Goal: Task Accomplishment & Management: Manage account settings

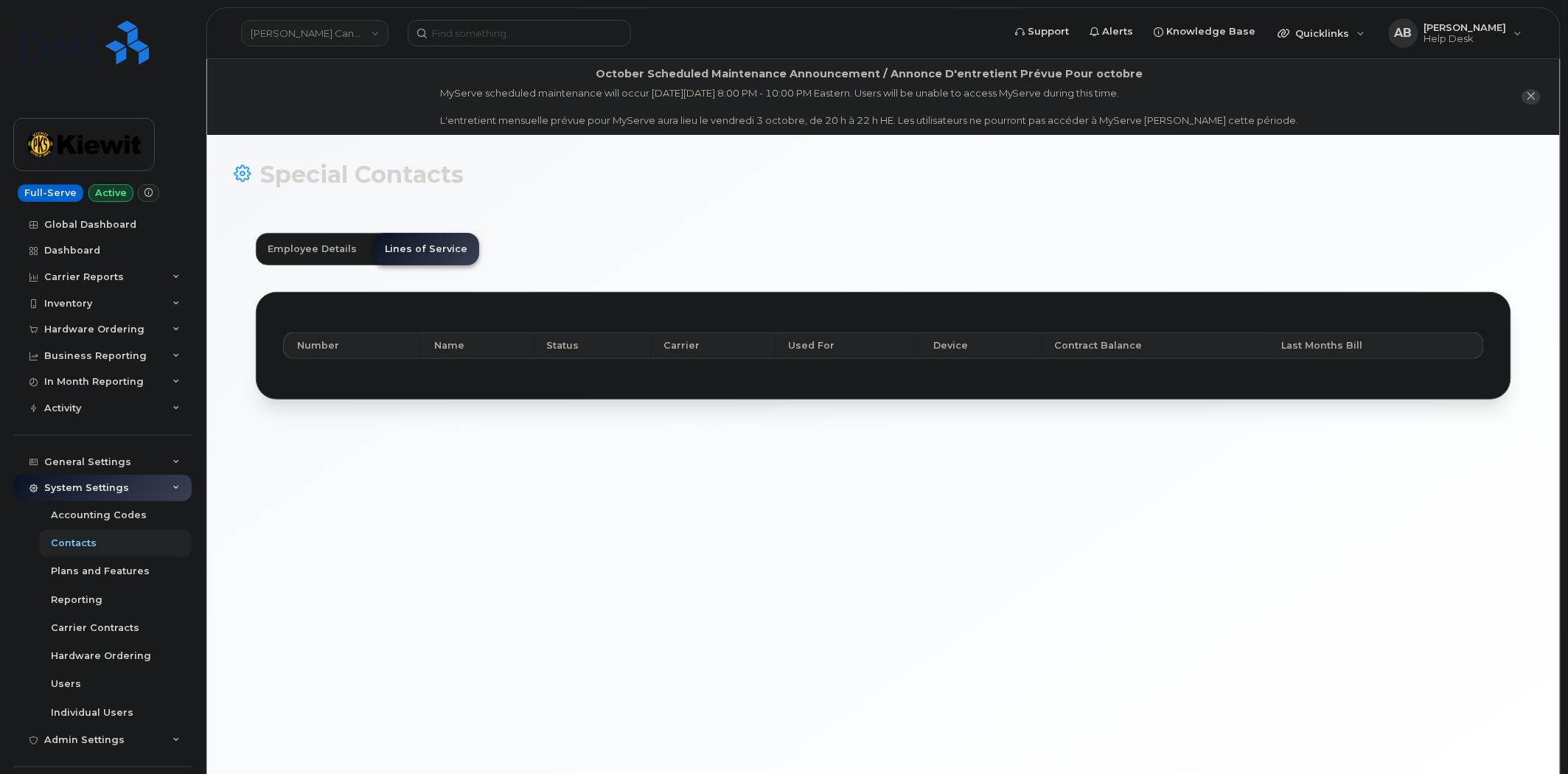
scroll to position [45, 0]
click at [314, 35] on link "[PERSON_NAME] Canada Inc" at bounding box center [315, 32] width 148 height 26
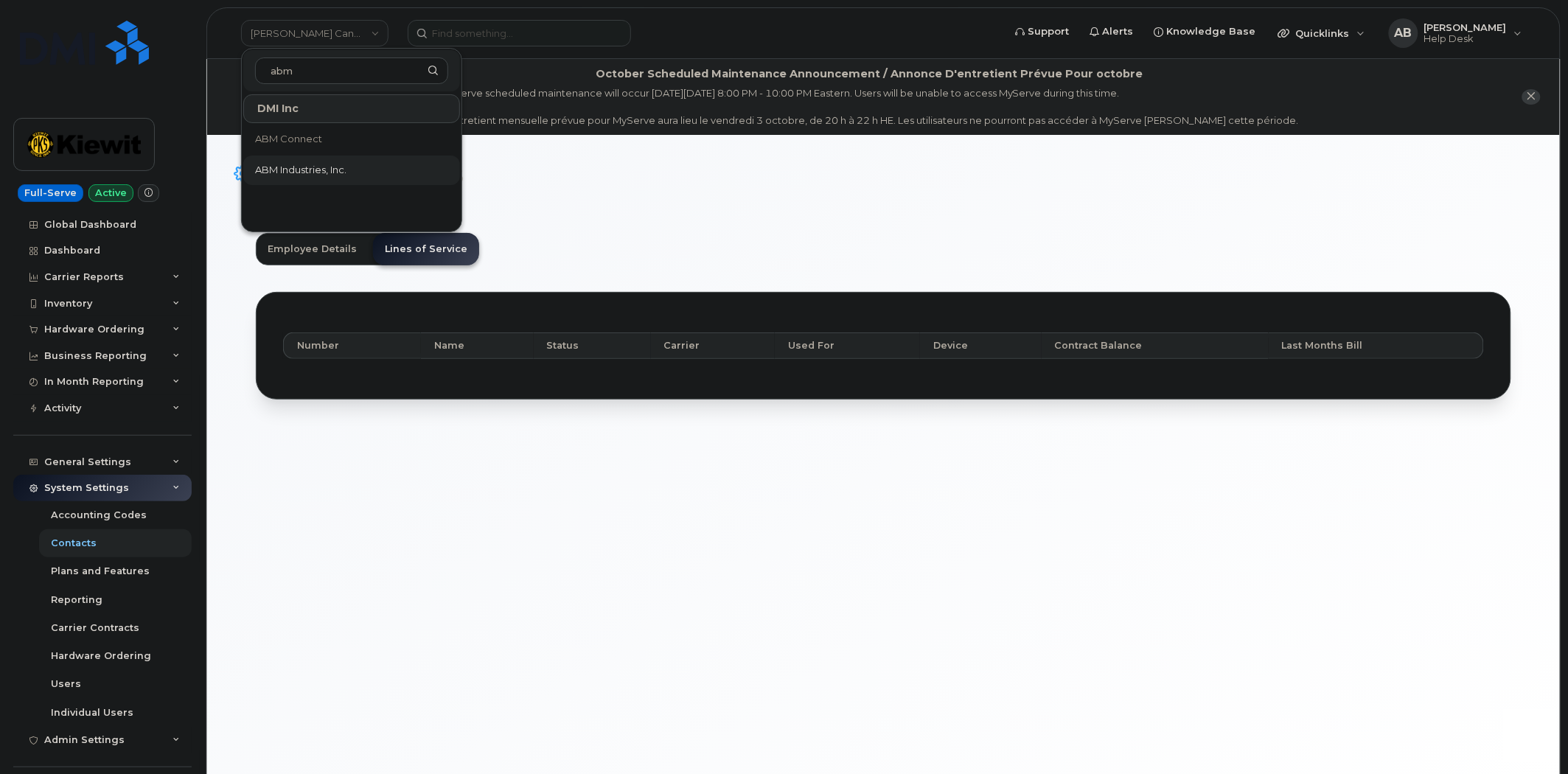
type input "abm"
click at [342, 174] on span "ABM Industries, Inc." at bounding box center [300, 170] width 91 height 15
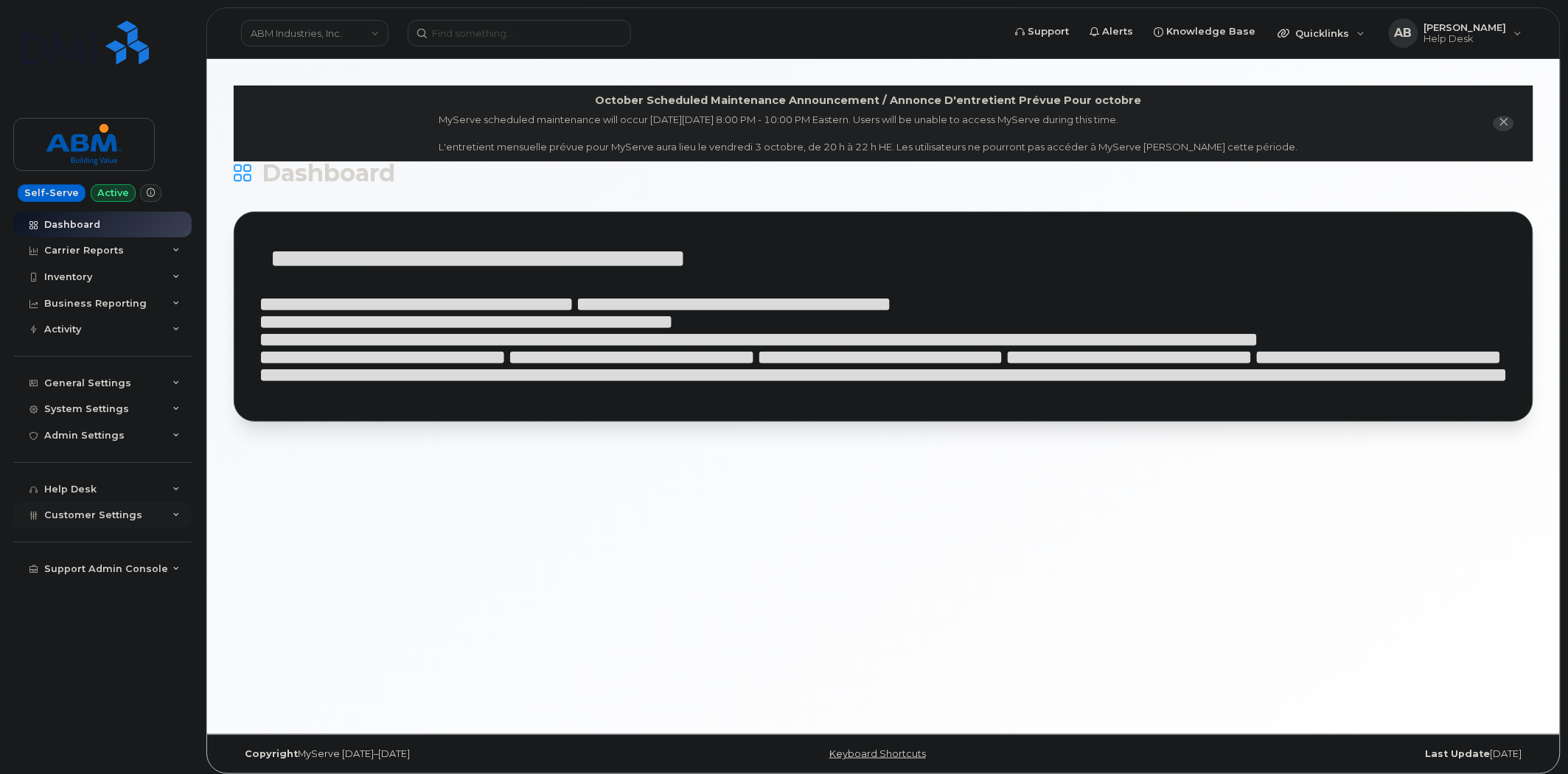
click at [172, 515] on icon at bounding box center [176, 516] width 8 height 8
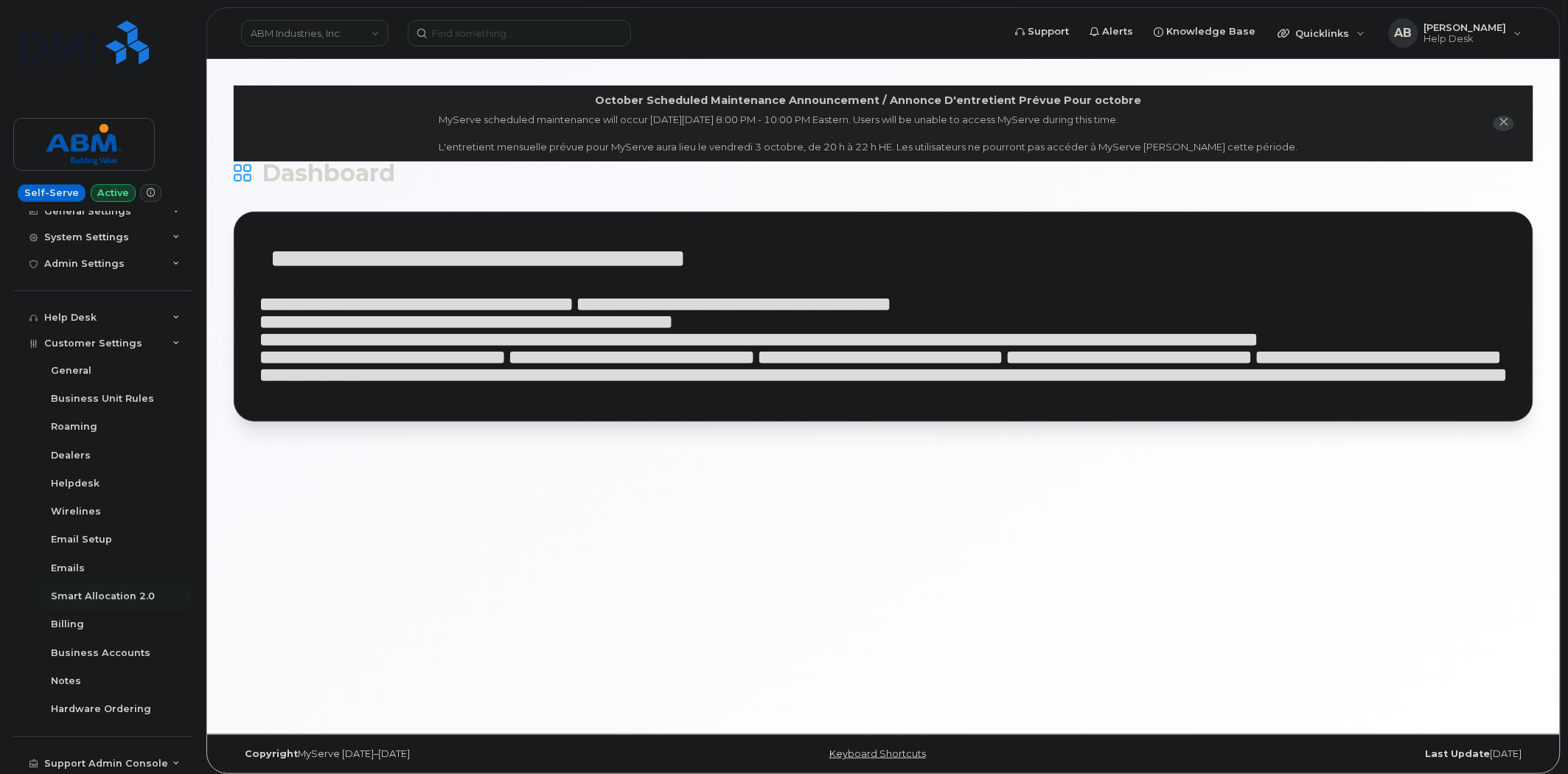
scroll to position [173, 0]
click at [104, 651] on div "Business Accounts" at bounding box center [101, 652] width 99 height 14
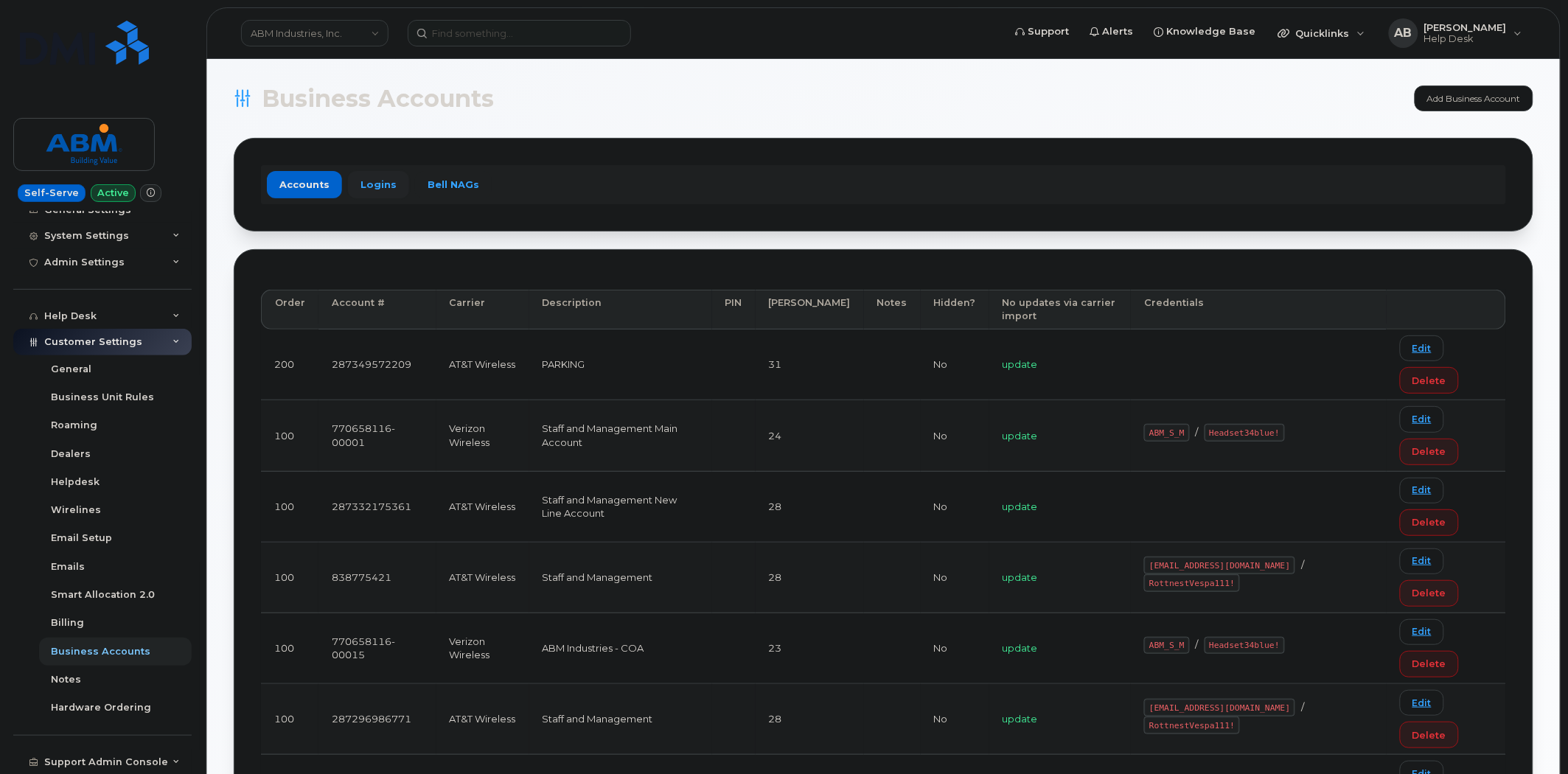
click at [376, 175] on link "Logins" at bounding box center [378, 184] width 61 height 26
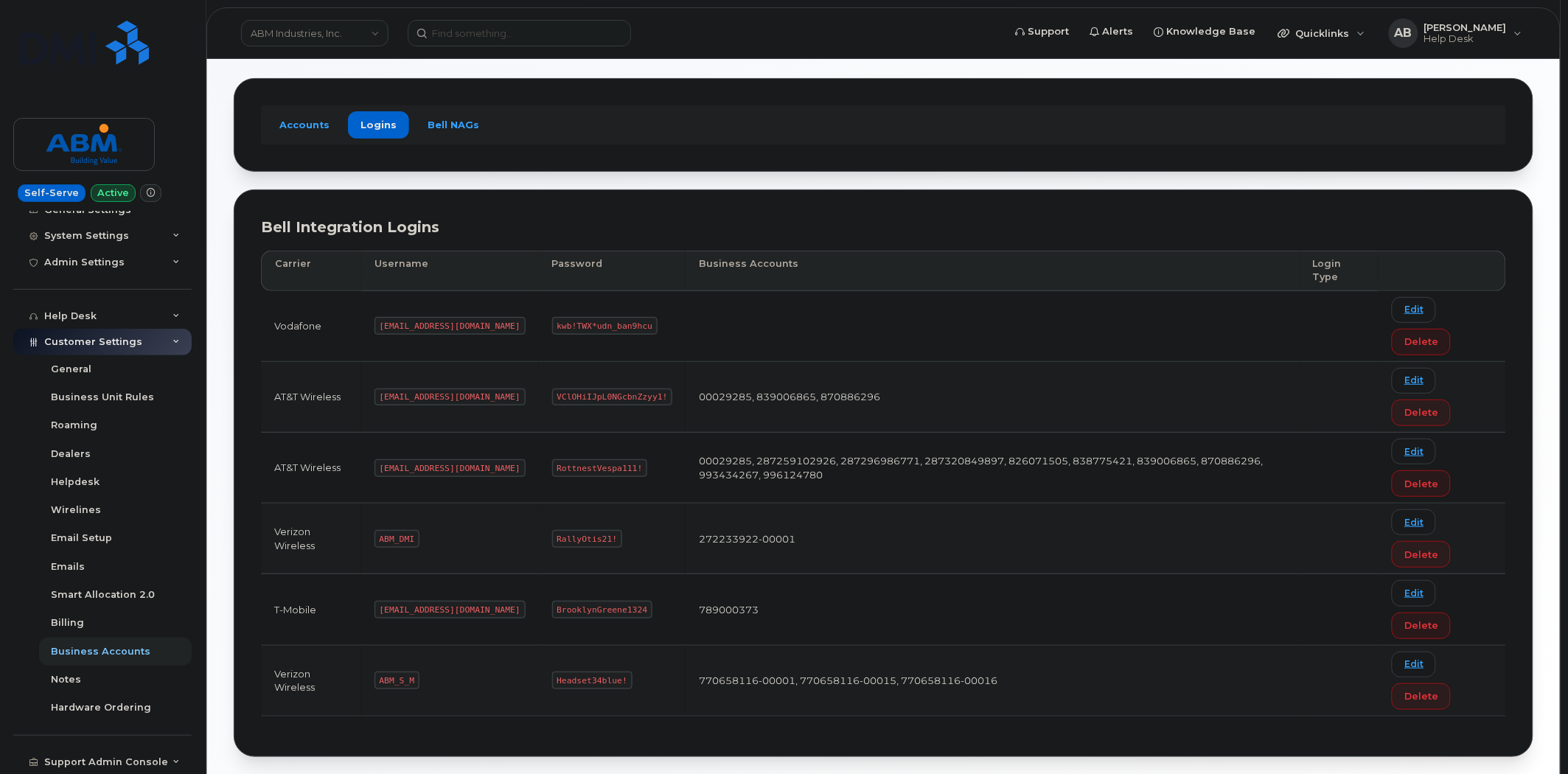
scroll to position [130, 0]
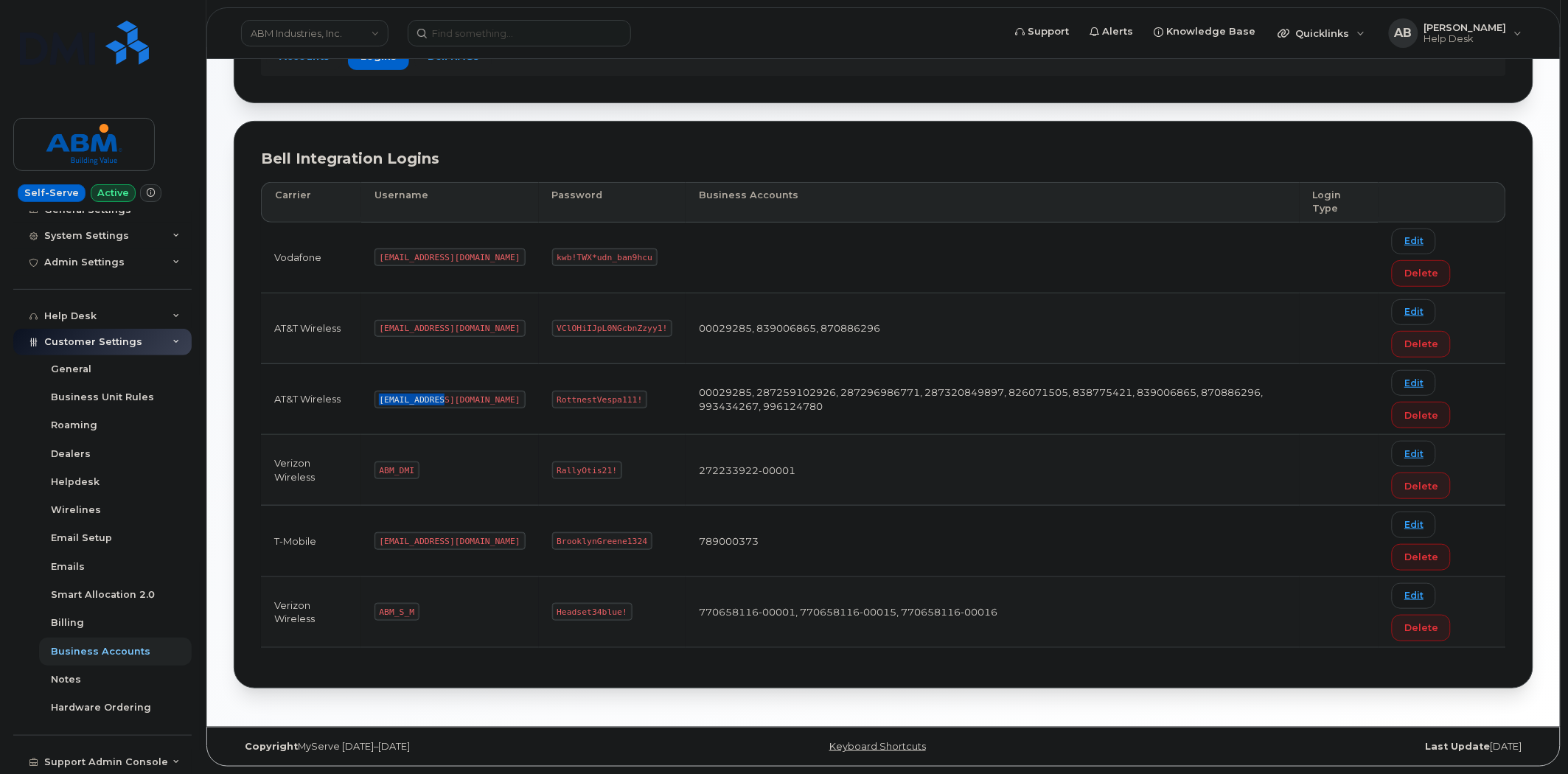
drag, startPoint x: 440, startPoint y: 396, endPoint x: 381, endPoint y: 397, distance: 59.0
click at [381, 397] on code "abm@dminc.com" at bounding box center [449, 400] width 151 height 18
copy code "abm@dminc.com"
drag, startPoint x: 586, startPoint y: 396, endPoint x: 501, endPoint y: 392, distance: 85.1
click at [552, 392] on code "RottnestVespa111!" at bounding box center [599, 400] width 96 height 18
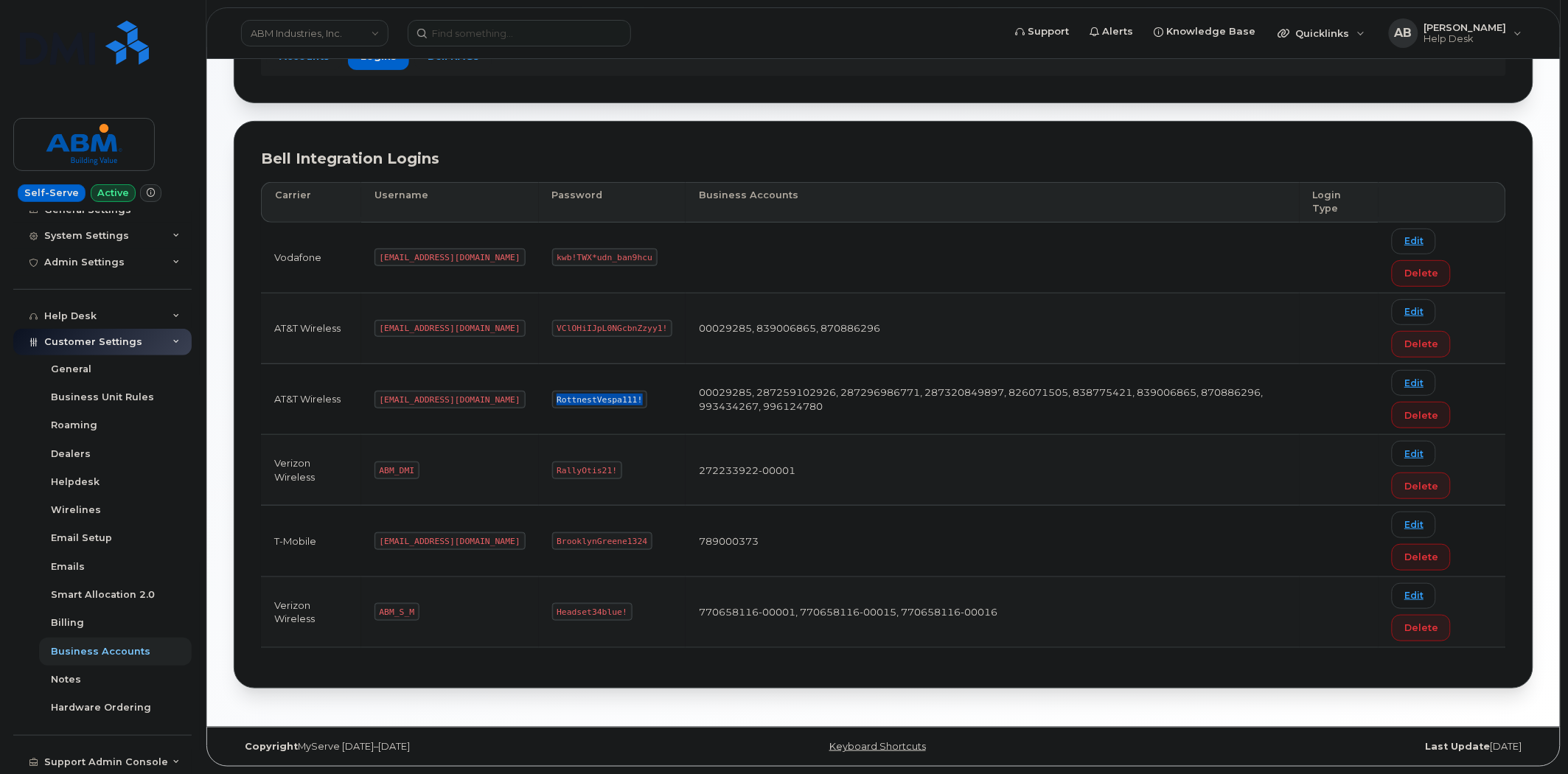
copy code "RottnestVespa111!"
copy code "ABM_S_M"
drag, startPoint x: 413, startPoint y: 607, endPoint x: 367, endPoint y: 612, distance: 46.3
click at [367, 612] on td "ABM_S_M" at bounding box center [450, 613] width 178 height 71
copy code "Headset34blue!"
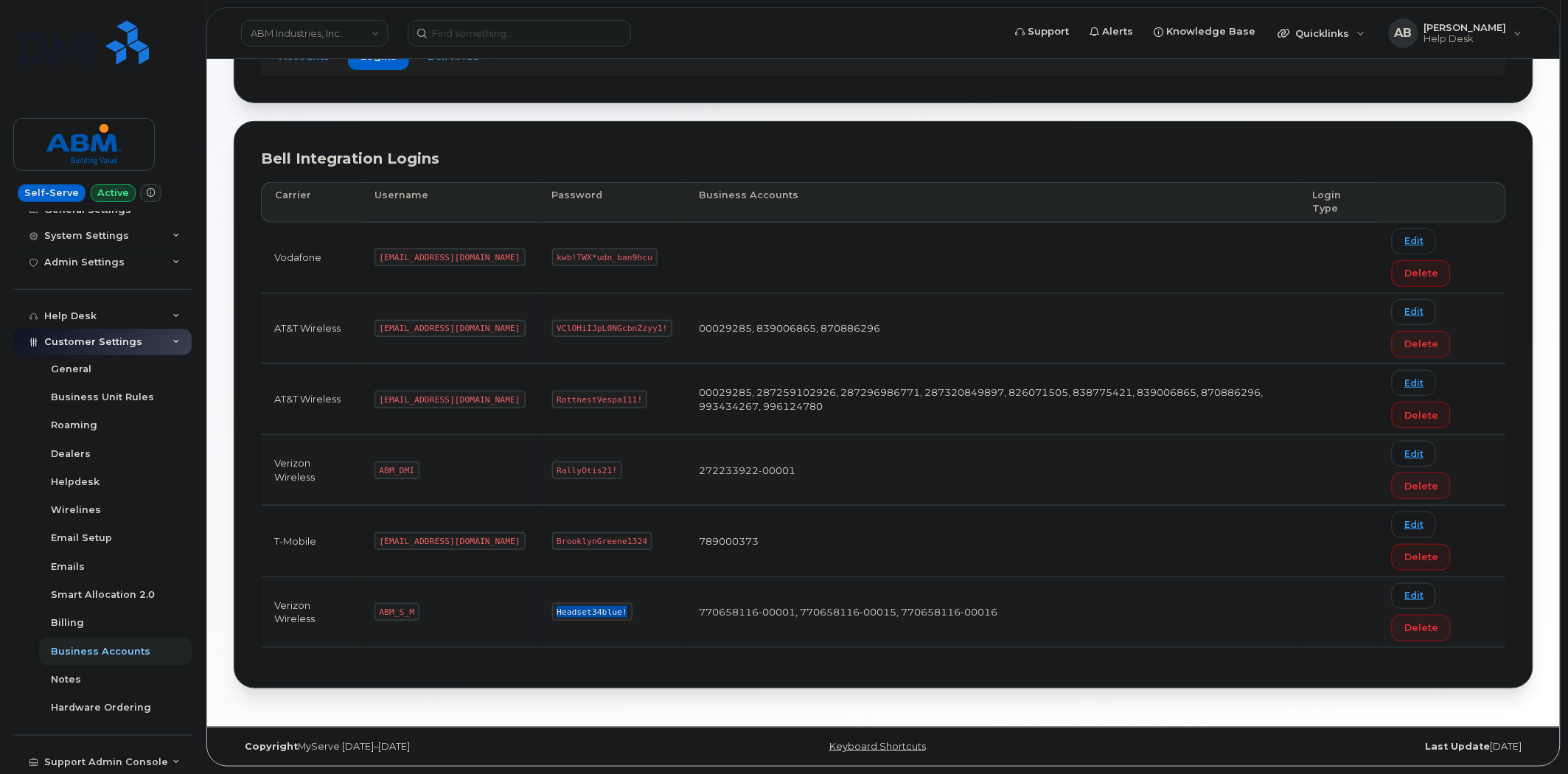
drag, startPoint x: 571, startPoint y: 612, endPoint x: 486, endPoint y: 610, distance: 85.0
click at [486, 610] on tr "Verizon Wireless ABM_S_M Headset34blue! 770658116-00001, 770658116-00015, 77065…" at bounding box center [884, 613] width 1245 height 71
